Goal: Contribute content: Contribute content

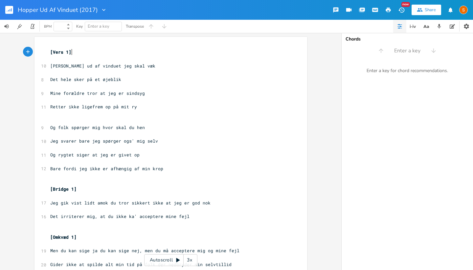
scroll to position [35, 0]
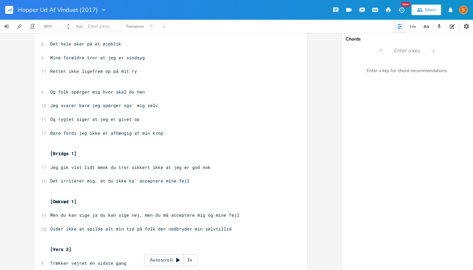
click at [14, 4] on button "button" at bounding box center [11, 10] width 13 height 16
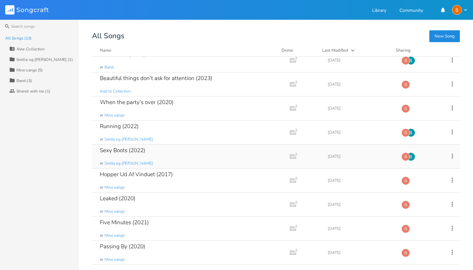
scroll to position [104, 0]
click at [114, 127] on div "Running (2022)" at bounding box center [119, 126] width 39 height 6
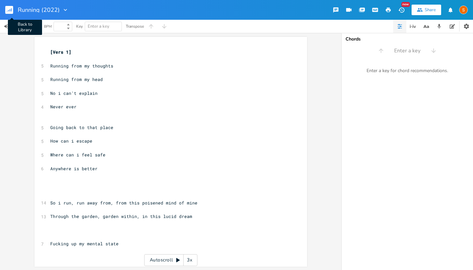
click at [9, 12] on rect "button" at bounding box center [9, 10] width 8 height 8
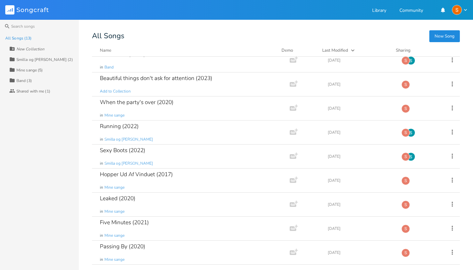
scroll to position [104, 0]
drag, startPoint x: 76, startPoint y: 129, endPoint x: 82, endPoint y: 121, distance: 9.8
click at [76, 121] on div "All Songs (13) New Collection Collection Smilla og Sigrid (2) Collection Mine s…" at bounding box center [39, 151] width 79 height 237
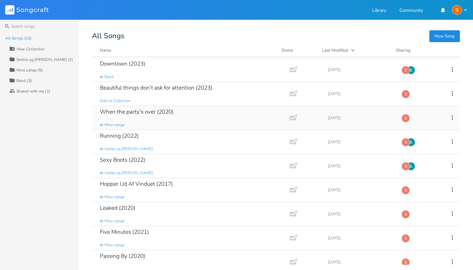
click at [137, 112] on div "When the party's over (2020)" at bounding box center [137, 112] width 74 height 6
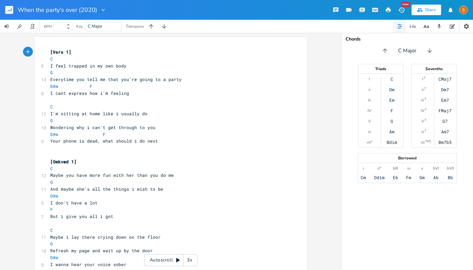
click at [9, 11] on icon "button" at bounding box center [8, 11] width 1 height 2
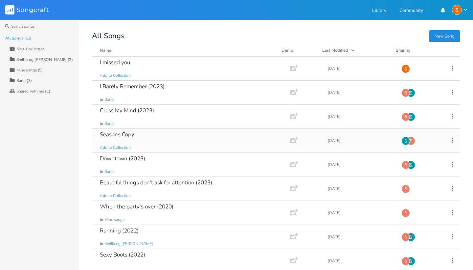
click at [117, 137] on div "Seasons Copy" at bounding box center [117, 134] width 35 height 6
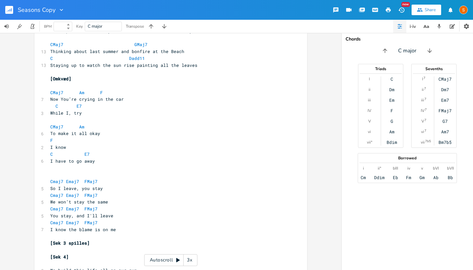
scroll to position [209, 0]
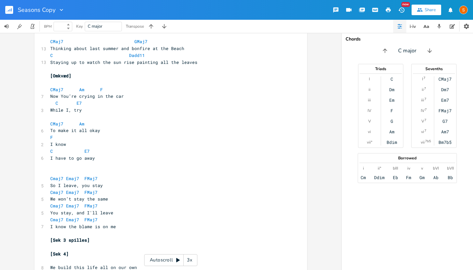
click at [11, 11] on rect "button" at bounding box center [9, 10] width 8 height 8
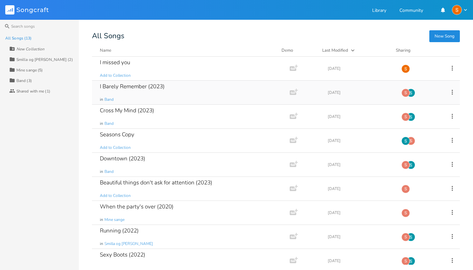
click at [126, 88] on div "I Barely Remember (2023)" at bounding box center [132, 86] width 65 height 6
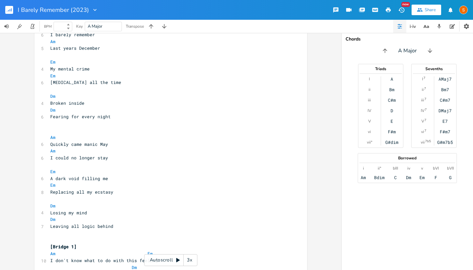
scroll to position [70, 0]
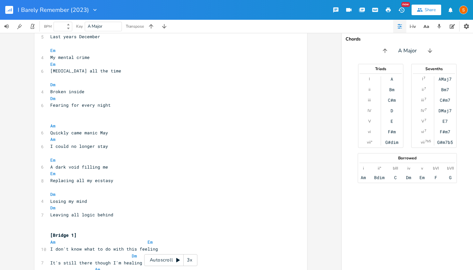
click at [13, 12] on rect "button" at bounding box center [9, 10] width 8 height 8
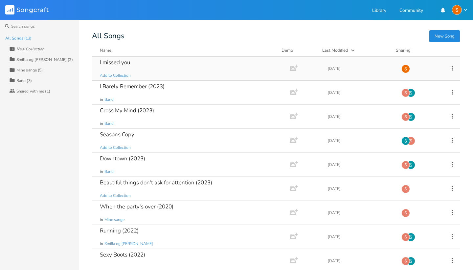
click at [118, 62] on div "I missed you" at bounding box center [115, 62] width 30 height 6
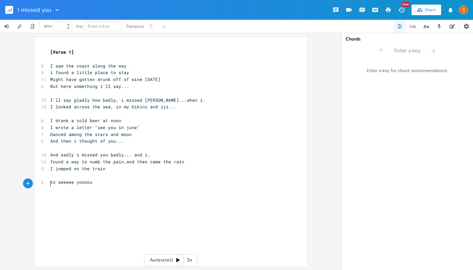
click at [122, 185] on pre "​" at bounding box center [167, 188] width 237 height 7
click at [8, 8] on rect "button" at bounding box center [9, 10] width 8 height 8
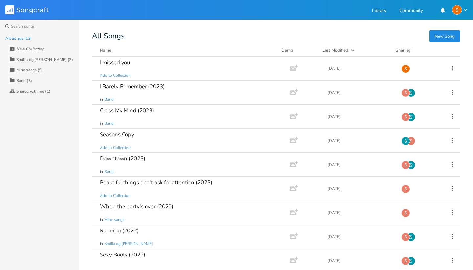
click at [353, 49] on icon "button" at bounding box center [353, 50] width 7 height 7
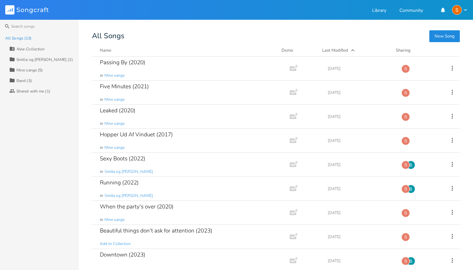
click at [353, 49] on icon "button" at bounding box center [353, 50] width 7 height 7
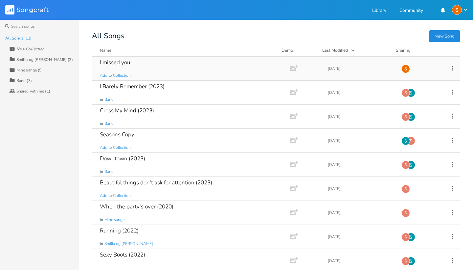
click at [449, 67] on icon at bounding box center [452, 67] width 7 height 7
click at [428, 58] on div "I missed you Add to Collection Add Demo [DATE]" at bounding box center [276, 69] width 368 height 24
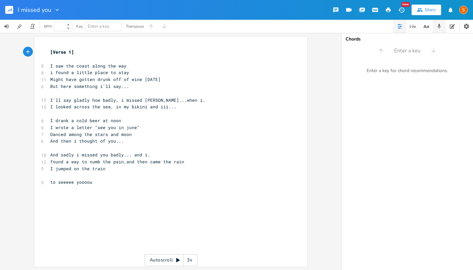
click at [438, 23] on button "button" at bounding box center [439, 26] width 13 height 13
click at [349, 51] on icon "button" at bounding box center [348, 50] width 4 height 4
click at [349, 49] on rect "button" at bounding box center [349, 51] width 4 height 4
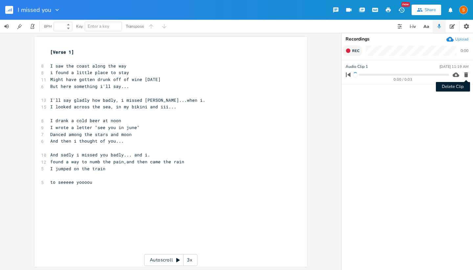
click at [465, 75] on icon "button" at bounding box center [466, 74] width 4 height 5
click at [348, 50] on icon "button" at bounding box center [348, 50] width 4 height 4
click at [348, 50] on rect "button" at bounding box center [349, 51] width 4 height 4
click at [465, 98] on icon "button" at bounding box center [466, 98] width 4 height 5
click at [357, 73] on icon "button" at bounding box center [357, 74] width 4 height 5
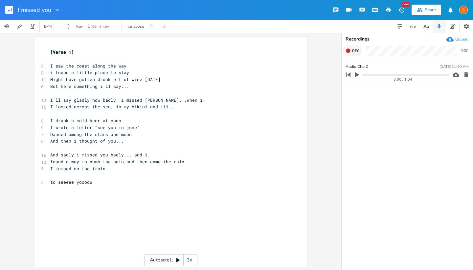
click at [7, 6] on rect "button" at bounding box center [9, 10] width 8 height 8
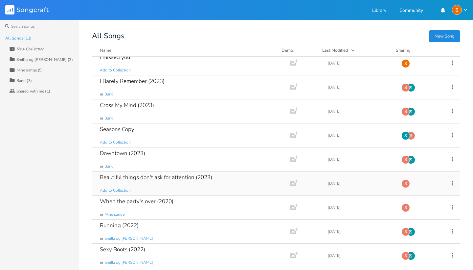
scroll to position [8, 0]
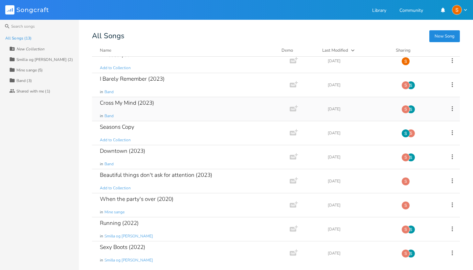
click at [122, 104] on div "Cross My Mind (2023)" at bounding box center [127, 103] width 54 height 6
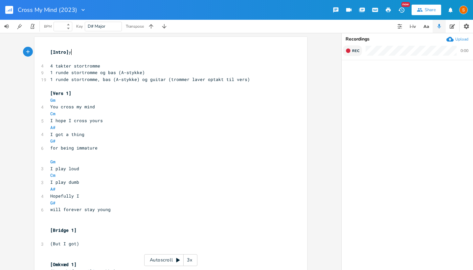
click at [348, 51] on icon "button" at bounding box center [348, 50] width 4 height 4
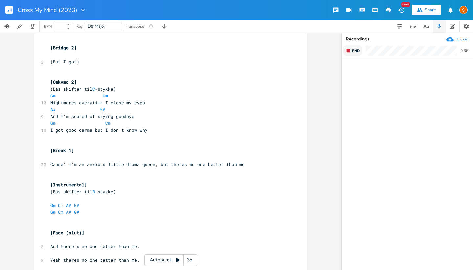
scroll to position [522, 0]
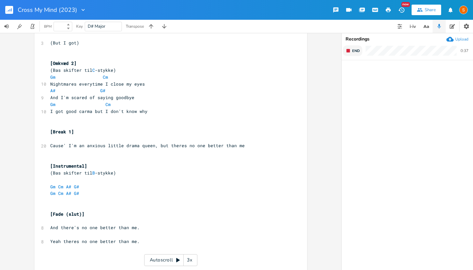
click at [351, 49] on button "End" at bounding box center [352, 50] width 19 height 11
click at [9, 13] on rect "button" at bounding box center [9, 10] width 8 height 8
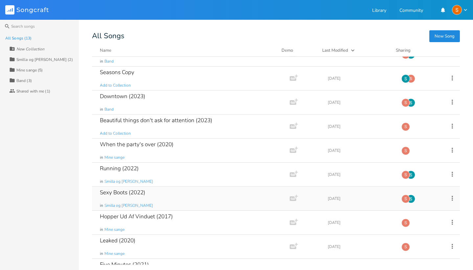
scroll to position [62, 0]
click at [160, 129] on div "Beautiful things don't ask for attention (2023) Add to Collection" at bounding box center [189, 126] width 179 height 24
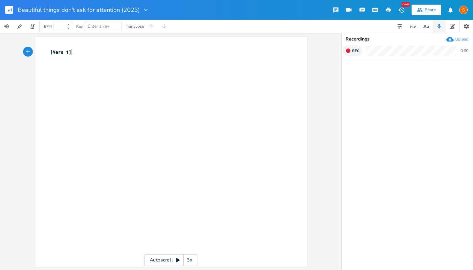
click at [345, 50] on button "Rec" at bounding box center [352, 50] width 19 height 11
click at [346, 50] on icon "button" at bounding box center [348, 50] width 5 height 5
click at [14, 10] on button "button" at bounding box center [11, 10] width 13 height 16
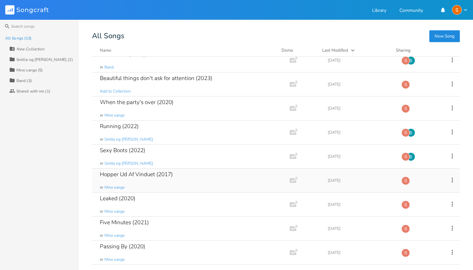
scroll to position [104, 0]
click at [126, 129] on div "Running (2022)" at bounding box center [119, 126] width 39 height 6
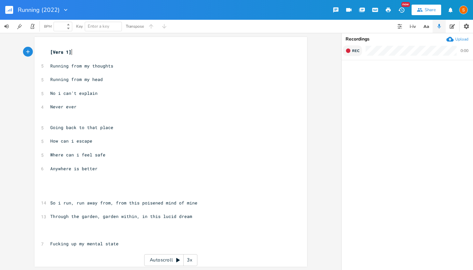
click at [348, 53] on icon "button" at bounding box center [348, 50] width 4 height 4
click at [348, 53] on icon "button" at bounding box center [348, 50] width 5 height 5
click at [12, 11] on rect "button" at bounding box center [9, 10] width 8 height 8
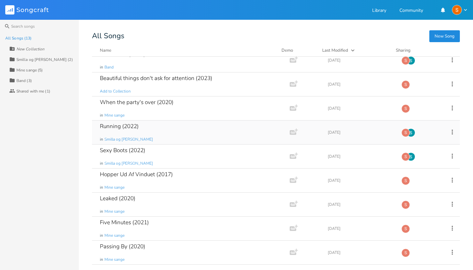
scroll to position [104, 0]
click at [142, 101] on div "When the party's over (2020)" at bounding box center [137, 102] width 74 height 6
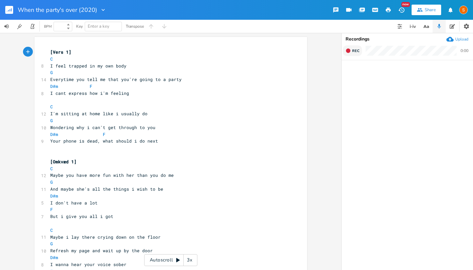
click at [351, 52] on button "Rec" at bounding box center [352, 50] width 19 height 11
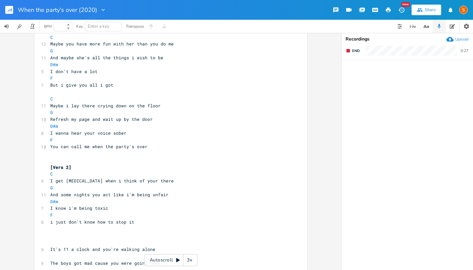
scroll to position [132, 0]
click at [350, 49] on rect "button" at bounding box center [349, 51] width 4 height 4
click at [11, 9] on icon "button" at bounding box center [11, 9] width 1 height 3
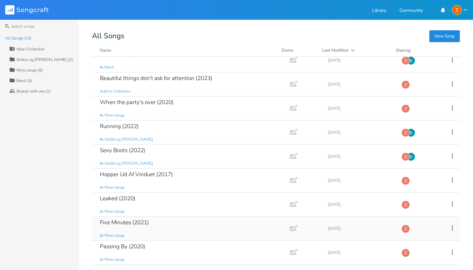
click at [155, 220] on div "Five Minutes (2021) in Mine sange" at bounding box center [189, 228] width 179 height 24
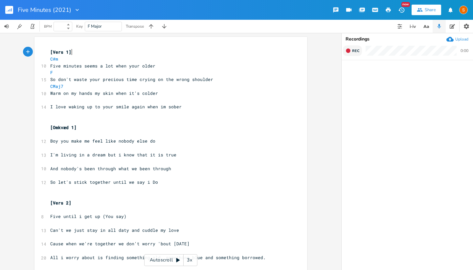
click at [350, 50] on icon "button" at bounding box center [348, 50] width 4 height 4
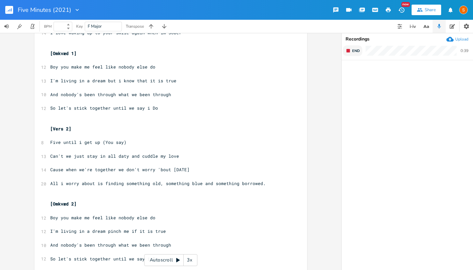
scroll to position [92, 0]
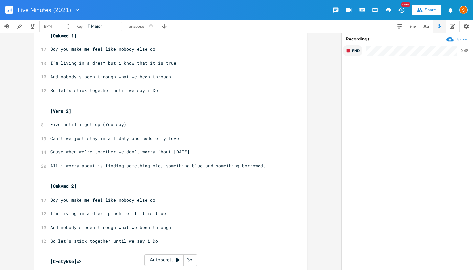
click at [353, 50] on span "End" at bounding box center [356, 50] width 8 height 5
click at [11, 8] on rect "button" at bounding box center [9, 10] width 8 height 8
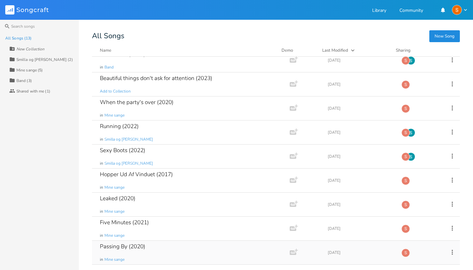
click at [149, 250] on div "Passing By (2020) in Mine sange" at bounding box center [189, 252] width 179 height 24
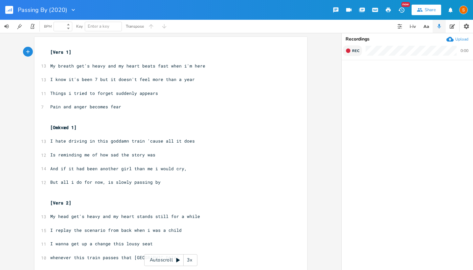
click at [351, 51] on button "Rec" at bounding box center [352, 50] width 19 height 11
click at [351, 51] on button "End" at bounding box center [352, 50] width 19 height 11
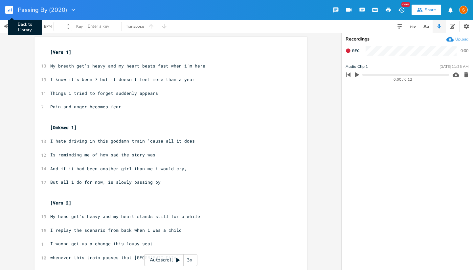
click at [9, 9] on rect "button" at bounding box center [9, 10] width 8 height 8
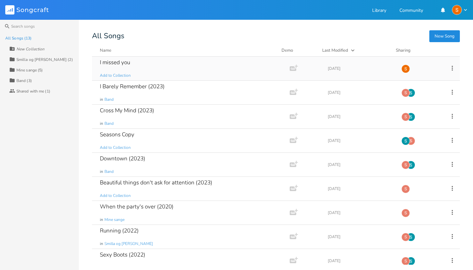
click at [114, 63] on div "I missed you" at bounding box center [115, 62] width 30 height 6
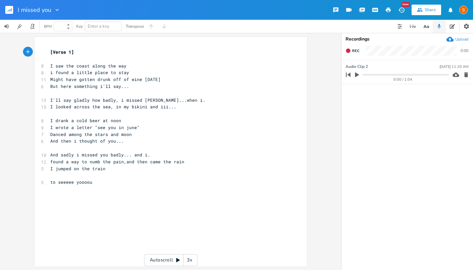
click at [357, 73] on icon "button" at bounding box center [357, 75] width 6 height 6
click at [358, 76] on icon "button" at bounding box center [357, 74] width 4 height 4
click at [54, 195] on div "xxxxxxxxxx [Verse 1] ​ 8 I saw the coast along the way 8 i found a little place…" at bounding box center [176, 157] width 254 height 221
click at [12, 9] on icon "button" at bounding box center [11, 9] width 1 height 3
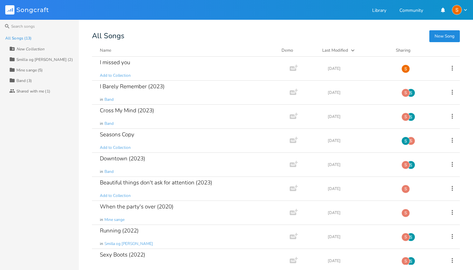
click at [446, 34] on button "New Song" at bounding box center [445, 36] width 31 height 12
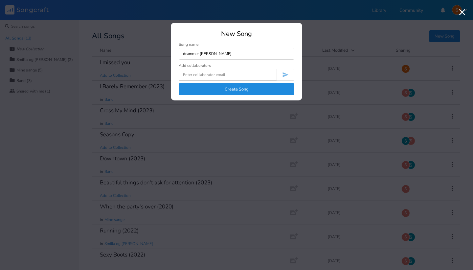
click at [186, 54] on input "drømmer [PERSON_NAME]" at bounding box center [237, 54] width 116 height 12
type input "Drømmer [PERSON_NAME]"
click at [228, 71] on input at bounding box center [228, 75] width 98 height 12
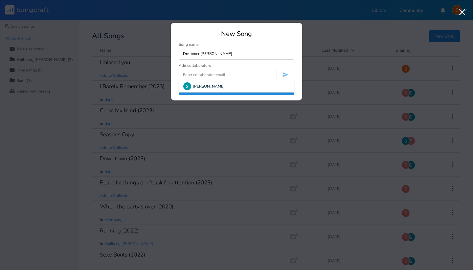
click at [271, 68] on div "Drømmer om Add collaborators [PERSON_NAME] Create Song" at bounding box center [237, 71] width 116 height 47
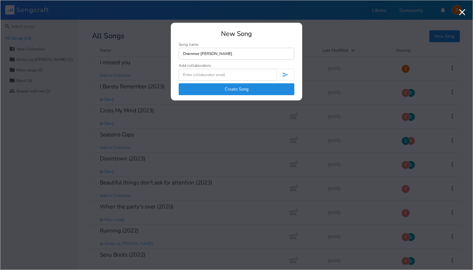
click at [250, 87] on button "Create Song" at bounding box center [237, 89] width 116 height 12
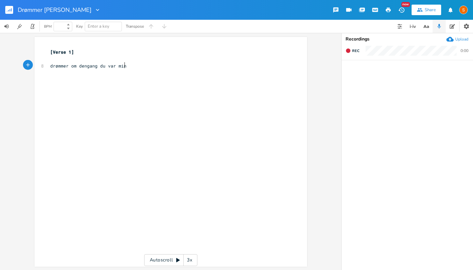
type textarea "drømmer om dengang du var min,"
type textarea "drømmer om dins"
type textarea "sk"
type textarea "jæl og dit smil"
type textarea "det var intet specia"
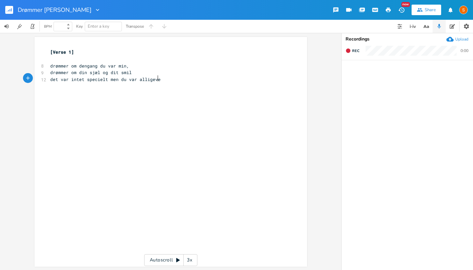
type textarea "elt men du var alligevel"
type textarea "den eneste grund til e"
type textarea "jeg kunne lide mig selv"
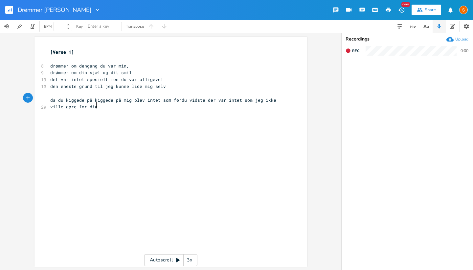
type textarea "da du kiggede på kiggede på mig blev intet som førdu vidste der var intet som j…"
type textarea "m"
type textarea ", for dig, fordi"
type textarea ","
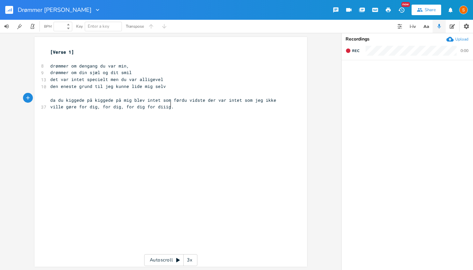
scroll to position [0, 21]
type textarea "dig for diiig."
click at [177, 99] on span "da du kiggede på kiggede på mig blev intet som førdu vidste der var intet som j…" at bounding box center [164, 103] width 229 height 13
click at [169, 104] on span "du vidste der var intet som jeg ikke ville gøre for dig, for dig, for dig for d…" at bounding box center [160, 107] width 221 height 6
click at [161, 111] on pre "for dig, for dig, for dig for diiig." at bounding box center [167, 113] width 237 height 7
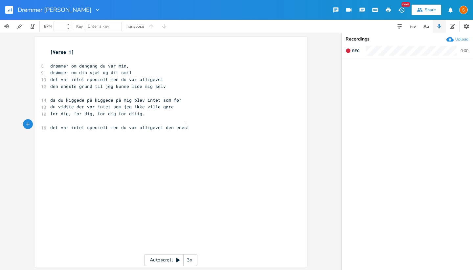
type textarea "det var intet specielt men du var alligevel den eneste"
click at [159, 124] on span "det var intet specielt men du var alligevel den eneste" at bounding box center [121, 127] width 142 height 6
click at [127, 137] on pre "​" at bounding box center [167, 140] width 237 height 7
click at [119, 132] on pre "den eneste" at bounding box center [167, 134] width 237 height 7
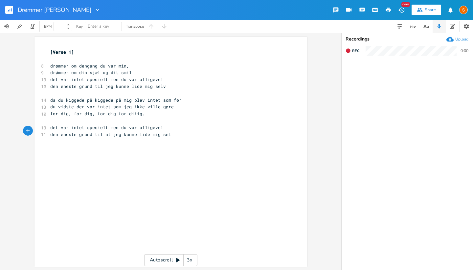
scroll to position [0, 57]
type textarea "grund til at jeg kunne lide mig selv"
type textarea "Alternea"
type textarea "ativ tekst:"
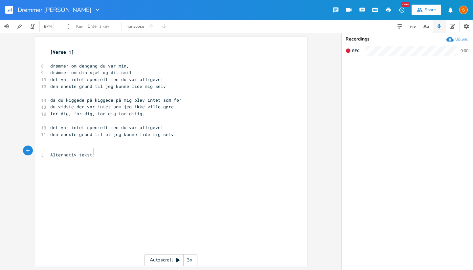
scroll to position [0, 16]
type textarea "Løbee"
type textarea "r slutspurt mod målste"
type textarea "regen"
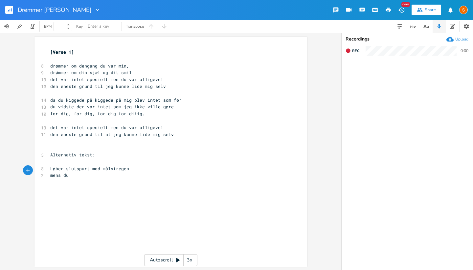
type textarea "mens du m"
type textarea "spænder ben for mig hen af vejen (glem"
type textarea "mer mig selv hen af vejhej"
type textarea "en)"
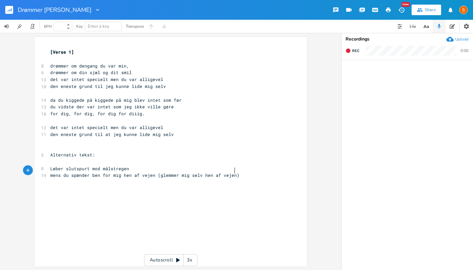
scroll to position [0, 5]
type textarea "sætter dig først, men du kigger ikke tilbage"
type textarea "kærlighed er mit fængsel, tæ"
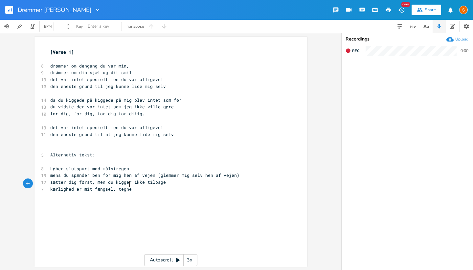
scroll to position [0, 10]
type textarea "egner strege t"
type textarea ", tæller dage"
type textarea "løber blindt ind i dit spind"
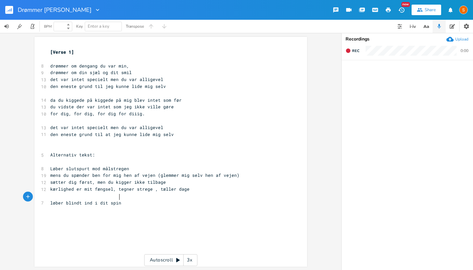
scroll to position [0, 41]
type textarea "kæmper mig frem i din modvind"
click at [103, 206] on span "kæmper mig frem i din modvind" at bounding box center [88, 209] width 76 height 6
type textarea ")"
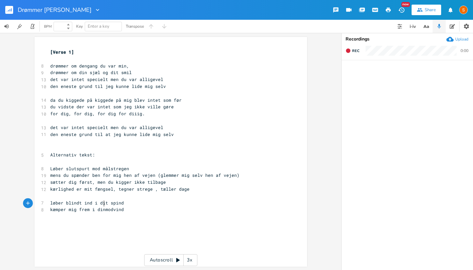
scroll to position [0, 1]
click at [101, 221] on div "xxxxxxxxxx [Verse 1] ​ 8 drømmer om dengang du var min, 9 drømmer om din sjæl o…" at bounding box center [176, 157] width 254 height 221
click at [94, 206] on span "kæmper mig frem i din)modvind" at bounding box center [88, 209] width 76 height 6
type textarea "("
click at [105, 206] on span "kæmper mig frem i (din)modvind" at bounding box center [89, 209] width 79 height 6
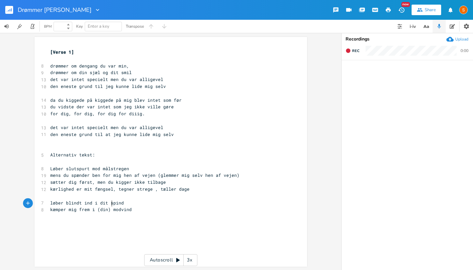
scroll to position [0, 1]
click at [128, 206] on span "kæmper mig frem i (din) modvind" at bounding box center [91, 209] width 82 height 6
type textarea "tager alt fra mig, jeg har ikke mere at gi"
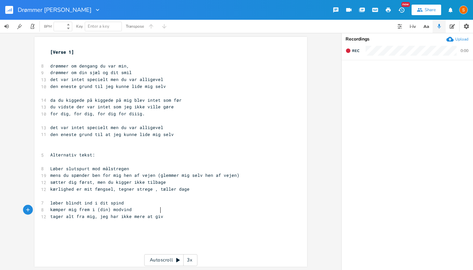
type textarea "ve"
type textarea "gir mig grund til ik at gå"
type textarea ", men ik grund nok til at l"
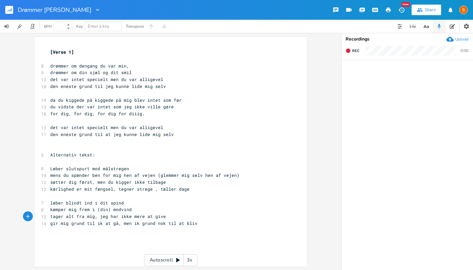
scroll to position [0, 8]
type textarea "blive"
click at [348, 50] on icon "button" at bounding box center [348, 50] width 4 height 4
type textarea "på kiggede"
drag, startPoint x: 111, startPoint y: 98, endPoint x: 84, endPoint y: 99, distance: 26.7
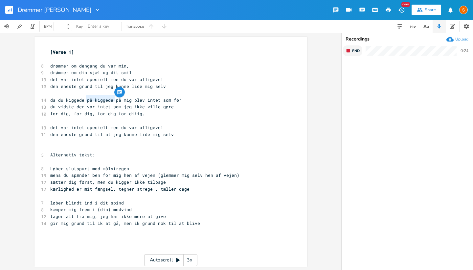
click at [84, 99] on span "da du kiggede på kiggede på mig blev intet som før" at bounding box center [115, 100] width 131 height 6
click at [110, 124] on span "det var intet specielt men du var alligevel" at bounding box center [106, 127] width 113 height 6
click at [351, 50] on button "End" at bounding box center [352, 50] width 19 height 11
click at [347, 51] on icon "button" at bounding box center [348, 50] width 4 height 4
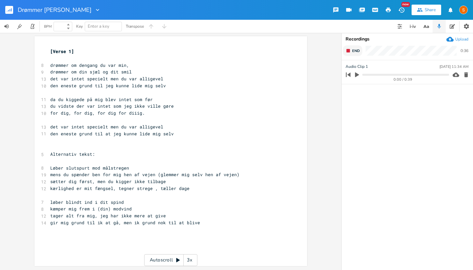
click at [347, 51] on rect "button" at bounding box center [349, 51] width 4 height 4
click at [347, 51] on icon "button" at bounding box center [348, 50] width 4 height 4
click at [347, 51] on rect "button" at bounding box center [349, 51] width 4 height 4
click at [348, 49] on icon "button" at bounding box center [348, 50] width 4 height 4
click at [348, 49] on rect "button" at bounding box center [349, 51] width 4 height 4
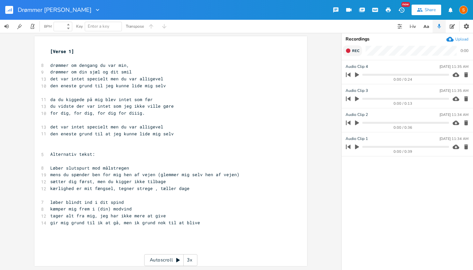
click at [347, 52] on icon "button" at bounding box center [348, 50] width 4 height 4
click at [347, 52] on rect "button" at bounding box center [349, 51] width 4 height 4
click at [375, 220] on ul "Audio Clip [DATE] 11:36 AM 0:00 / 0:13 Audio Clip [DATE] 11:35 AM 0:00 / 0:24 A…" at bounding box center [407, 164] width 131 height 209
click at [358, 99] on icon "button" at bounding box center [357, 98] width 4 height 5
click at [358, 100] on icon "button" at bounding box center [357, 98] width 4 height 4
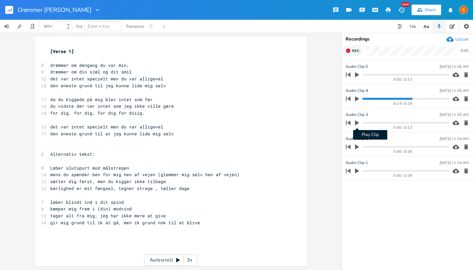
click at [359, 122] on icon "button" at bounding box center [357, 122] width 4 height 5
click at [359, 122] on icon "button" at bounding box center [357, 122] width 4 height 4
drag, startPoint x: 413, startPoint y: 97, endPoint x: 358, endPoint y: 97, distance: 55.6
click at [357, 97] on div "0:14 / 0:24" at bounding box center [397, 98] width 106 height 11
click at [364, 97] on div "0:14 / 0:24" at bounding box center [397, 98] width 106 height 11
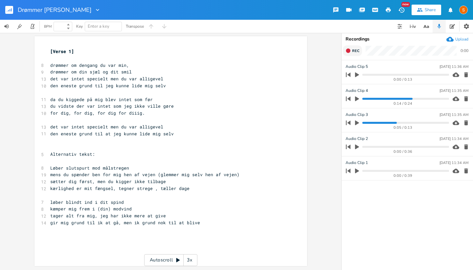
click at [350, 97] on icon "button" at bounding box center [348, 98] width 5 height 5
click at [354, 98] on icon "button" at bounding box center [357, 99] width 6 height 6
click at [363, 122] on progress at bounding box center [406, 123] width 86 height 2
click at [357, 123] on icon "button" at bounding box center [357, 122] width 4 height 5
